Goal: Transaction & Acquisition: Purchase product/service

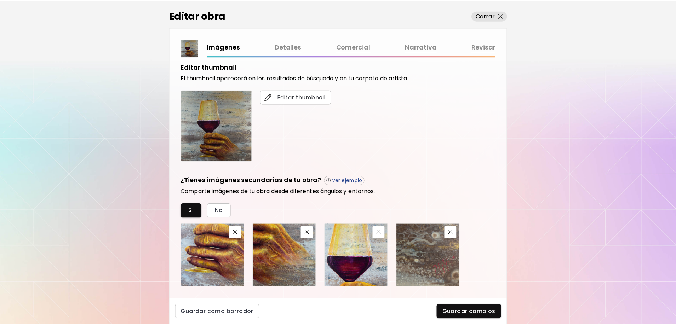
scroll to position [25, 0]
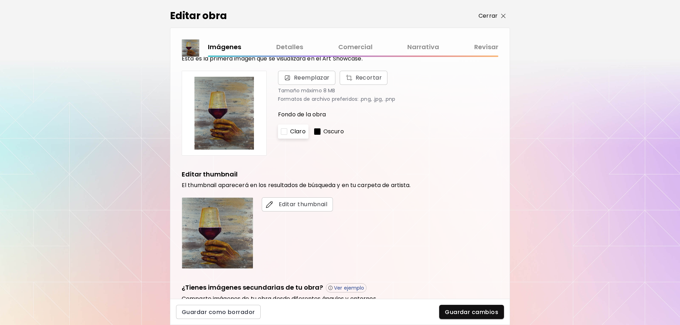
click at [491, 13] on p "Cerrar" at bounding box center [488, 16] width 19 height 9
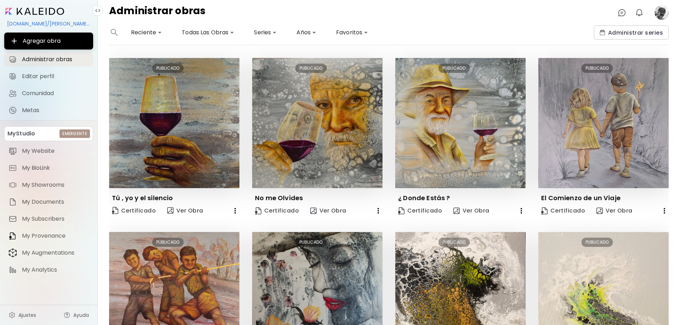
click at [62, 22] on div "[DOMAIN_NAME]/[PERSON_NAME][DOMAIN_NAME][PERSON_NAME]" at bounding box center [48, 24] width 89 height 12
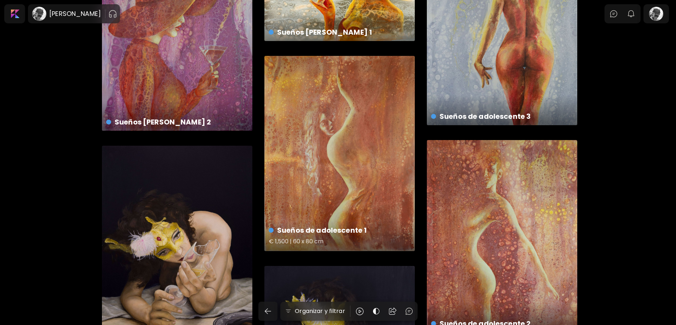
scroll to position [2329, 0]
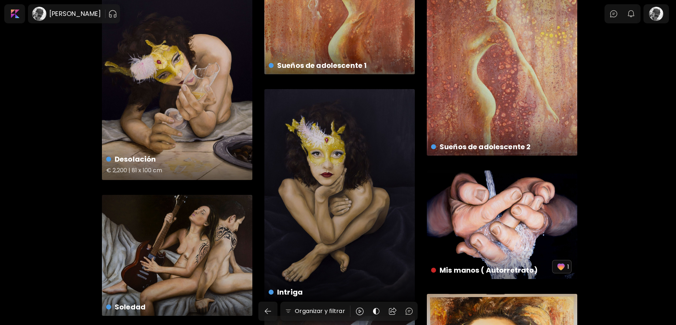
click at [171, 86] on div "Desolación € 2,200 | 81 x 100 cm" at bounding box center [177, 74] width 151 height 211
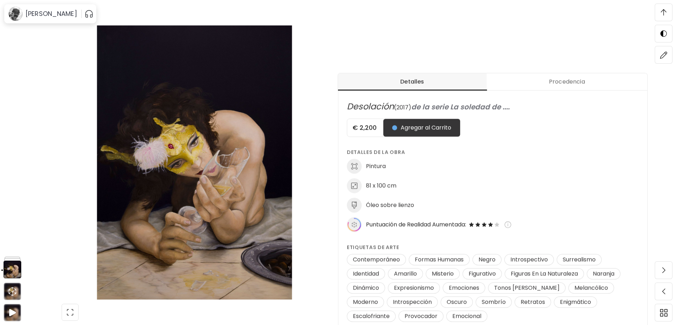
scroll to position [248, 0]
click at [434, 129] on span "Agregar al Carrito" at bounding box center [421, 128] width 59 height 9
click at [662, 12] on img at bounding box center [664, 12] width 6 height 6
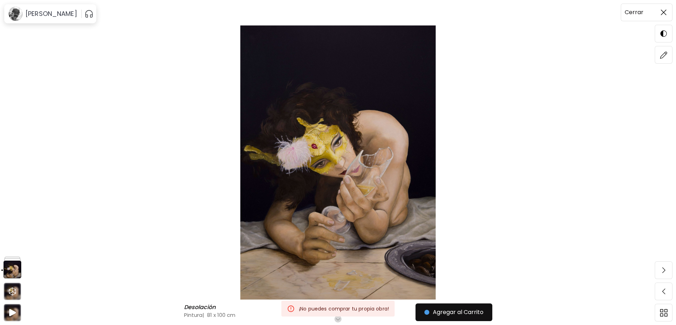
click at [662, 14] on img at bounding box center [664, 13] width 6 height 6
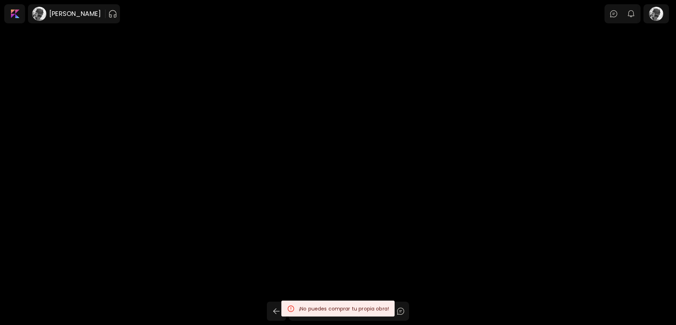
scroll to position [2329, 0]
